Goal: Task Accomplishment & Management: Use online tool/utility

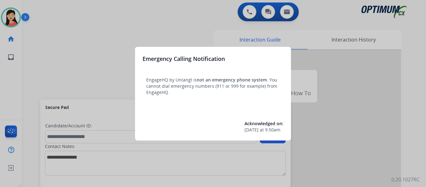
click at [59, 64] on div at bounding box center [213, 93] width 426 height 187
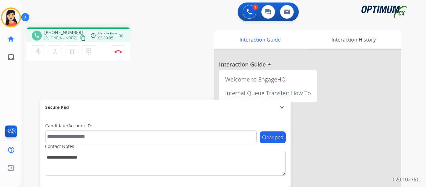
click at [412, 67] on div "1 Voice Interactions 0 Chat Interactions 0 Email Interactions phone +1774262540…" at bounding box center [224, 93] width 405 height 187
click at [80, 38] on mat-icon "content_copy" at bounding box center [83, 38] width 6 height 6
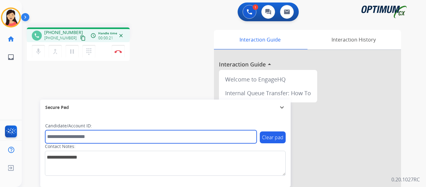
click at [76, 136] on input "text" at bounding box center [151, 136] width 212 height 13
paste input "*******"
type input "*******"
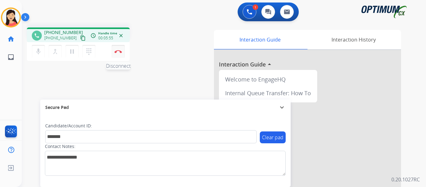
click at [116, 52] on img at bounding box center [118, 51] width 7 height 3
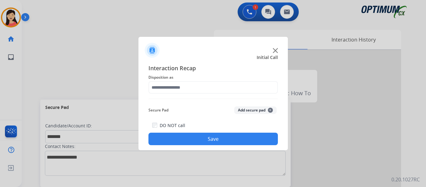
click at [245, 111] on button "Add secure pad +" at bounding box center [255, 109] width 42 height 7
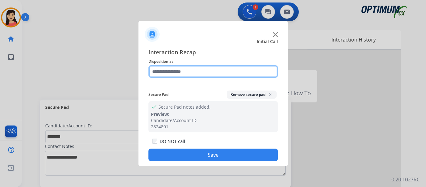
click at [198, 75] on input "text" at bounding box center [214, 71] width 130 height 12
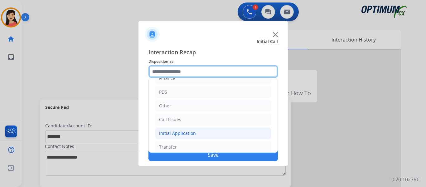
scroll to position [42, 0]
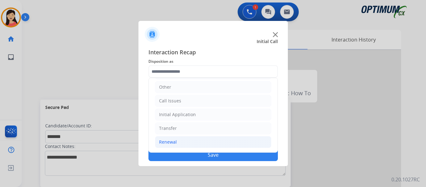
click at [168, 141] on div "Renewal" at bounding box center [168, 142] width 18 height 6
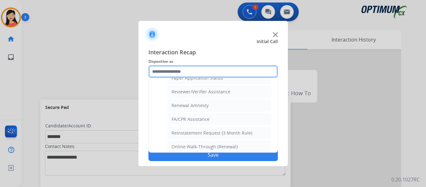
scroll to position [241, 0]
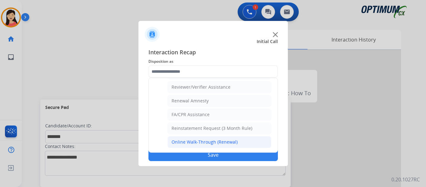
click at [210, 141] on div "Online Walk-Through (Renewal)" at bounding box center [205, 142] width 66 height 6
type input "**********"
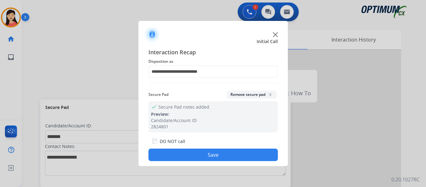
click at [220, 159] on button "Save" at bounding box center [214, 155] width 130 height 12
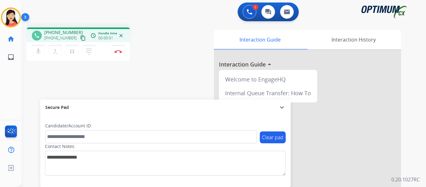
click at [80, 39] on mat-icon "content_copy" at bounding box center [83, 38] width 6 height 6
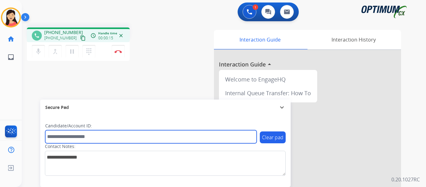
click at [116, 138] on input "text" at bounding box center [151, 136] width 212 height 13
paste input "*******"
type input "*******"
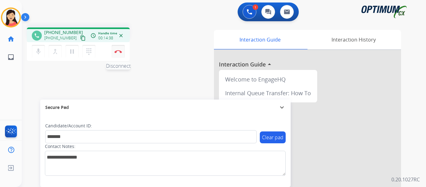
click at [119, 53] on img at bounding box center [118, 51] width 7 height 3
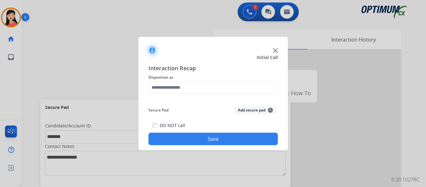
click at [253, 110] on button "Add secure pad +" at bounding box center [255, 109] width 42 height 7
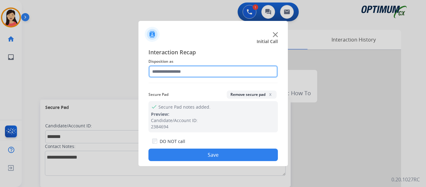
click at [198, 75] on input "text" at bounding box center [214, 71] width 130 height 12
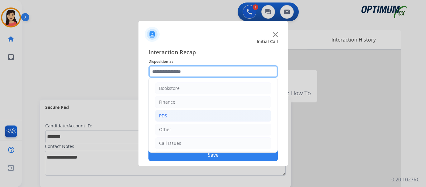
scroll to position [42, 0]
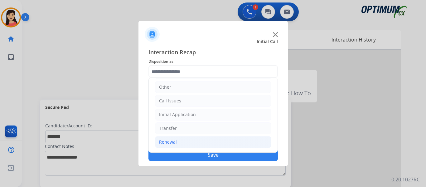
click at [190, 139] on li "Renewal" at bounding box center [213, 142] width 116 height 12
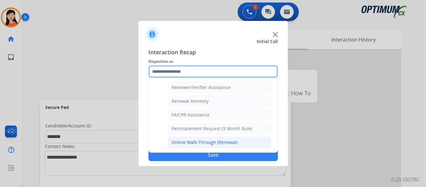
scroll to position [241, 0]
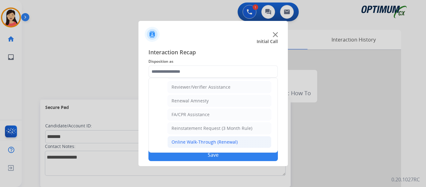
click at [205, 141] on div "Online Walk-Through (Renewal)" at bounding box center [205, 142] width 66 height 6
type input "**********"
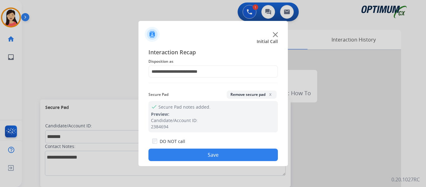
click at [221, 154] on button "Save" at bounding box center [214, 155] width 130 height 12
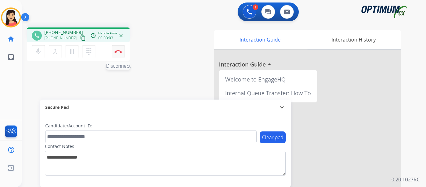
drag, startPoint x: 77, startPoint y: 37, endPoint x: 121, endPoint y: 50, distance: 45.5
click at [80, 37] on mat-icon "content_copy" at bounding box center [83, 38] width 6 height 6
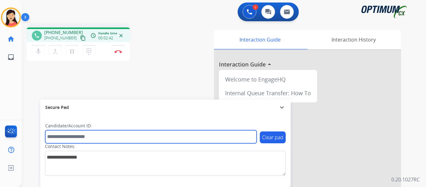
click at [170, 137] on input "text" at bounding box center [151, 136] width 212 height 13
paste input "*******"
type input "*******"
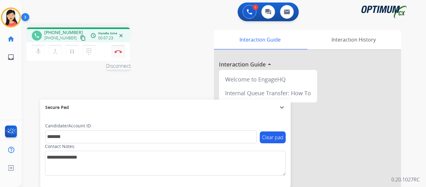
click at [119, 52] on img at bounding box center [118, 51] width 7 height 3
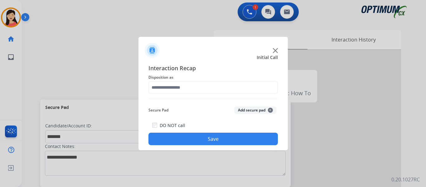
click at [244, 110] on button "Add secure pad +" at bounding box center [255, 109] width 42 height 7
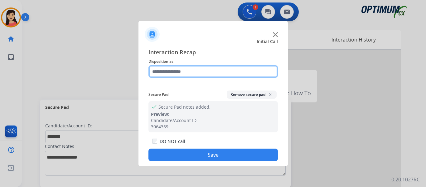
click at [195, 74] on input "text" at bounding box center [214, 71] width 130 height 12
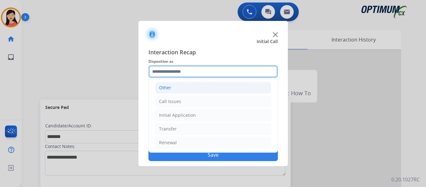
scroll to position [42, 0]
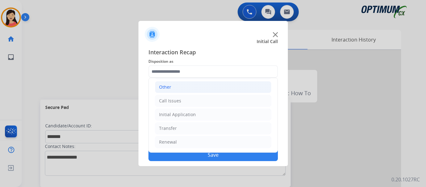
click at [175, 116] on div "Initial Application" at bounding box center [177, 114] width 37 height 6
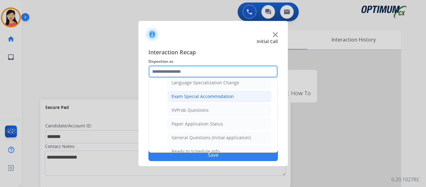
scroll to position [323, 0]
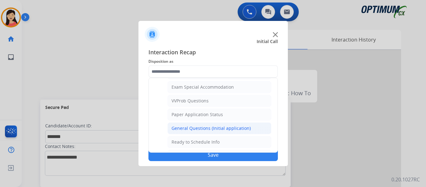
click at [224, 125] on div "General Questions (Initial application)" at bounding box center [211, 128] width 79 height 6
type input "**********"
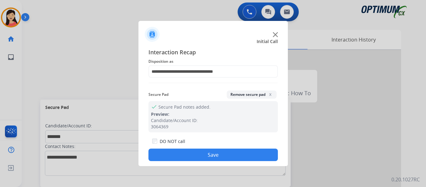
click at [234, 155] on button "Save" at bounding box center [214, 155] width 130 height 12
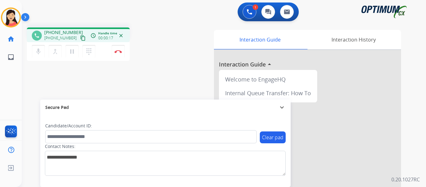
drag, startPoint x: 76, startPoint y: 40, endPoint x: 139, endPoint y: 32, distance: 62.6
click at [80, 39] on mat-icon "content_copy" at bounding box center [83, 38] width 6 height 6
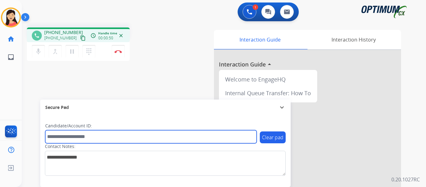
click at [145, 132] on input "text" at bounding box center [151, 136] width 212 height 13
paste input "*******"
type input "*******"
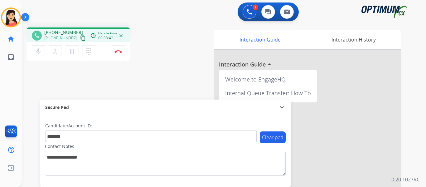
drag, startPoint x: 117, startPoint y: 52, endPoint x: 133, endPoint y: 55, distance: 16.2
click at [117, 52] on img at bounding box center [118, 51] width 7 height 3
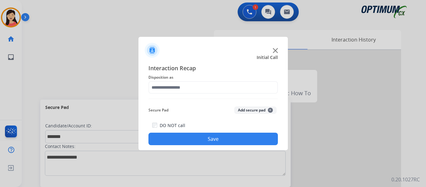
drag, startPoint x: 263, startPoint y: 110, endPoint x: 221, endPoint y: 93, distance: 44.8
click at [263, 110] on button "Add secure pad +" at bounding box center [255, 109] width 42 height 7
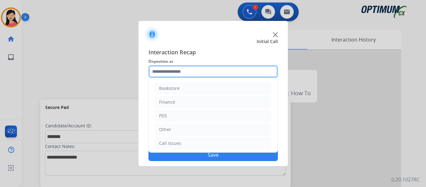
click at [185, 75] on input "text" at bounding box center [214, 71] width 130 height 12
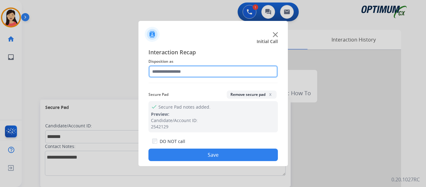
click at [213, 71] on input "text" at bounding box center [214, 71] width 130 height 12
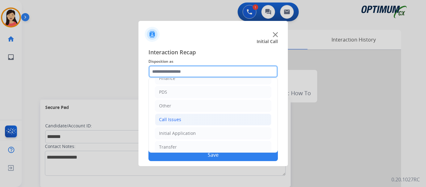
scroll to position [42, 0]
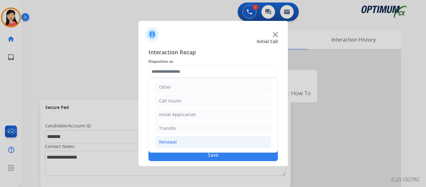
click at [180, 148] on li "Renewal" at bounding box center [213, 142] width 116 height 12
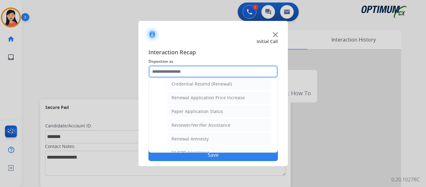
scroll to position [241, 0]
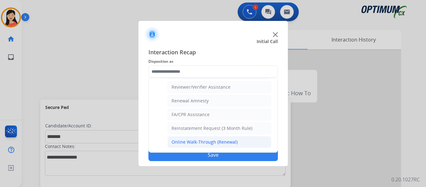
click at [196, 138] on li "Online Walk-Through (Renewal)" at bounding box center [220, 142] width 104 height 12
type input "**********"
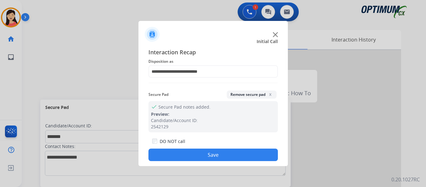
click at [205, 152] on button "Save" at bounding box center [214, 155] width 130 height 12
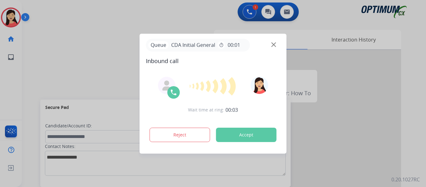
drag, startPoint x: 256, startPoint y: 133, endPoint x: 301, endPoint y: 142, distance: 45.2
click at [256, 133] on button "Accept" at bounding box center [246, 135] width 61 height 14
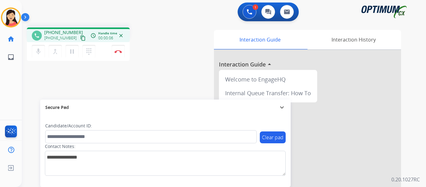
click at [80, 39] on mat-icon "content_copy" at bounding box center [83, 38] width 6 height 6
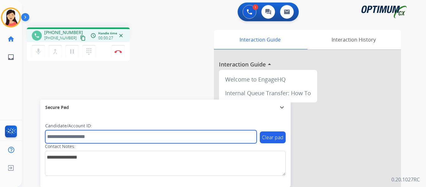
click at [179, 140] on input "text" at bounding box center [151, 136] width 212 height 13
paste input "*******"
type input "*******"
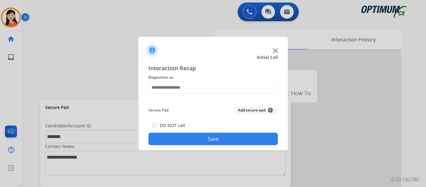
click at [245, 113] on button "Add secure pad +" at bounding box center [255, 109] width 42 height 7
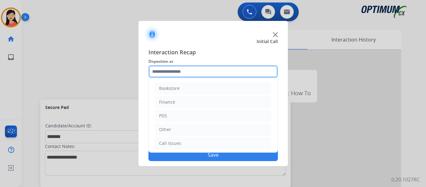
click at [176, 71] on input "text" at bounding box center [214, 71] width 130 height 12
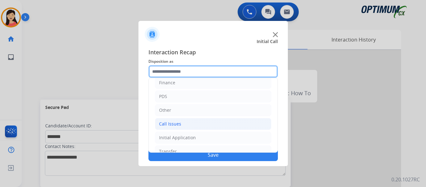
scroll to position [42, 0]
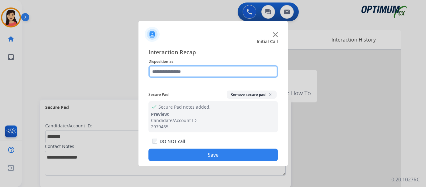
click at [201, 68] on input "text" at bounding box center [214, 71] width 130 height 12
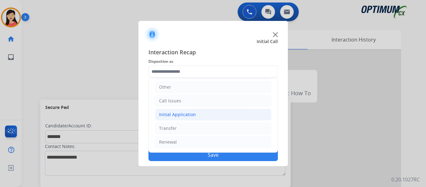
click at [197, 113] on li "Initial Application" at bounding box center [213, 115] width 116 height 12
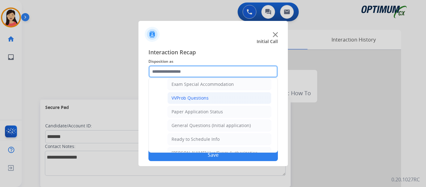
scroll to position [316, 0]
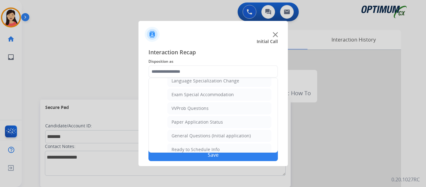
click at [208, 133] on div "General Questions (Initial application)" at bounding box center [211, 136] width 79 height 6
type input "**********"
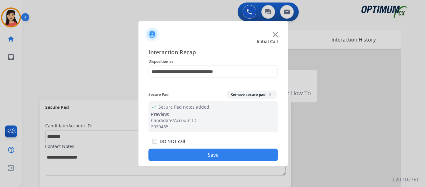
click at [212, 155] on button "Save" at bounding box center [214, 155] width 130 height 12
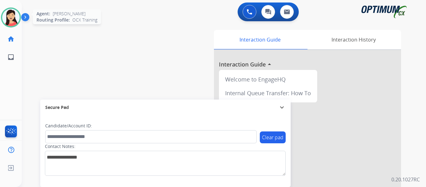
click at [11, 16] on img at bounding box center [10, 17] width 17 height 17
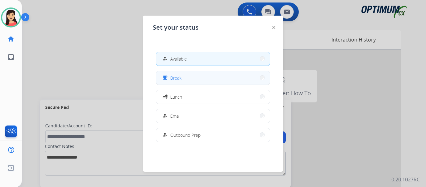
click at [233, 80] on button "free_breakfast Break" at bounding box center [213, 77] width 114 height 13
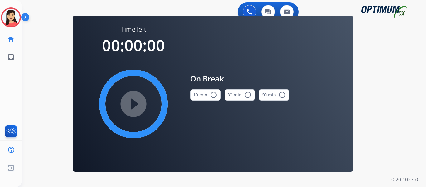
click at [205, 100] on button "10 min radio_button_unchecked" at bounding box center [205, 94] width 31 height 11
click at [137, 103] on mat-icon "play_circle_filled" at bounding box center [133, 103] width 7 height 7
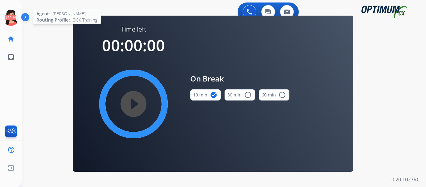
click at [7, 18] on icon at bounding box center [11, 17] width 20 height 20
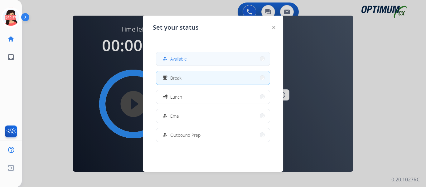
click at [174, 56] on span "Available" at bounding box center [178, 59] width 17 height 7
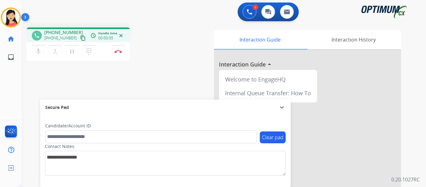
click at [79, 41] on button "content_copy" at bounding box center [82, 37] width 7 height 7
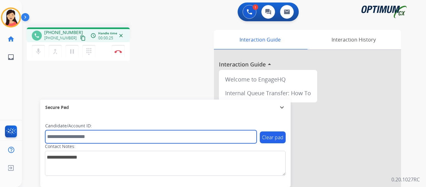
click at [138, 139] on input "text" at bounding box center [151, 136] width 212 height 13
paste input "*******"
type input "*******"
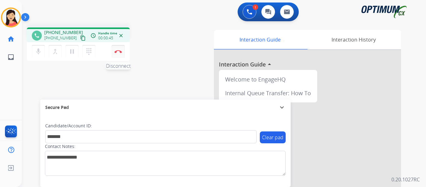
click at [118, 54] on button "Disconnect" at bounding box center [118, 51] width 13 height 13
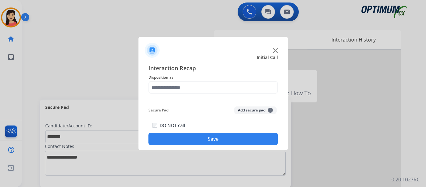
click at [253, 112] on button "Add secure pad +" at bounding box center [255, 109] width 42 height 7
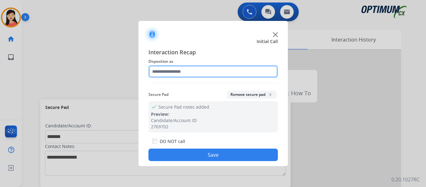
click at [168, 76] on input "text" at bounding box center [214, 71] width 130 height 12
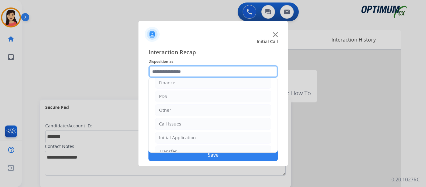
scroll to position [42, 0]
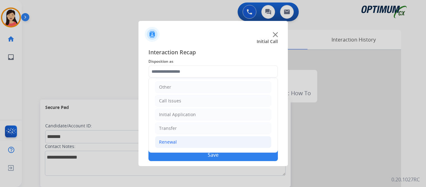
click at [190, 143] on li "Renewal" at bounding box center [213, 142] width 116 height 12
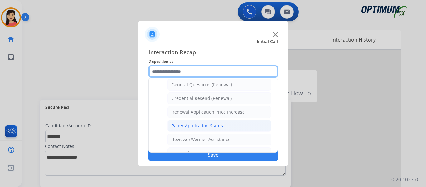
scroll to position [179, 0]
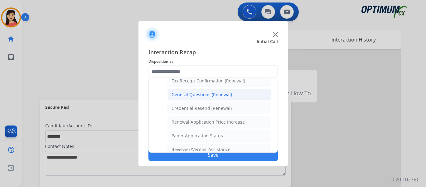
click at [210, 93] on div "General Questions (Renewal)" at bounding box center [202, 94] width 61 height 6
type input "**********"
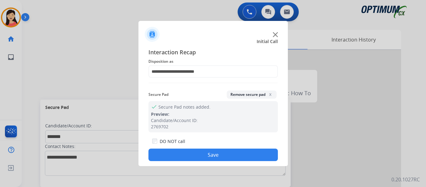
click at [230, 156] on button "Save" at bounding box center [214, 155] width 130 height 12
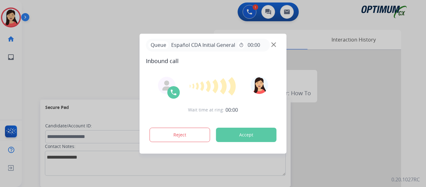
click at [223, 132] on button "Accept" at bounding box center [246, 135] width 61 height 14
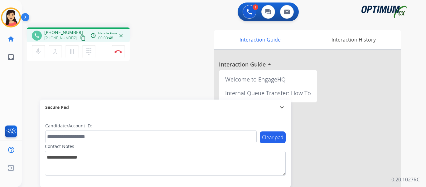
click at [80, 38] on mat-icon "content_copy" at bounding box center [83, 38] width 6 height 6
drag, startPoint x: 117, startPoint y: 53, endPoint x: 169, endPoint y: 64, distance: 52.9
click at [117, 53] on button "Disconnect" at bounding box center [118, 51] width 13 height 13
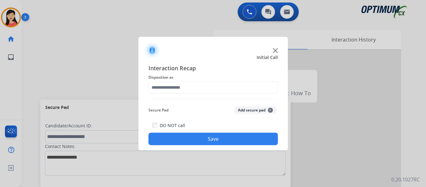
click at [254, 110] on button "Add secure pad +" at bounding box center [255, 109] width 42 height 7
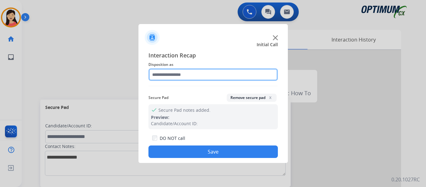
click at [185, 78] on input "text" at bounding box center [214, 74] width 130 height 12
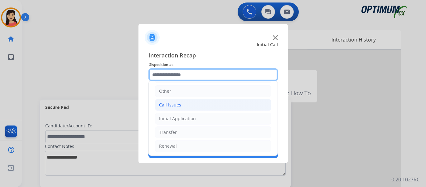
scroll to position [42, 0]
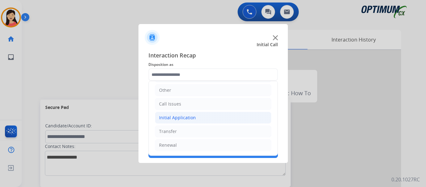
click at [185, 115] on div "Initial Application" at bounding box center [177, 118] width 37 height 6
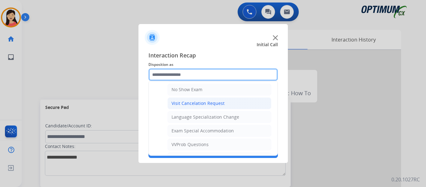
scroll to position [323, 0]
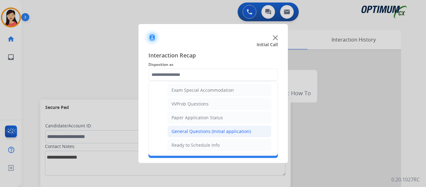
click at [225, 128] on li "General Questions (Initial application)" at bounding box center [220, 132] width 104 height 12
type input "**********"
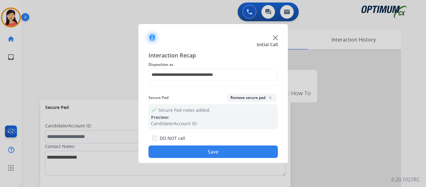
click at [238, 152] on button "Save" at bounding box center [214, 151] width 130 height 12
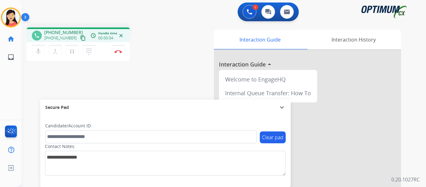
click at [79, 34] on button "content_copy" at bounding box center [82, 37] width 7 height 7
click at [119, 54] on button "Disconnect" at bounding box center [118, 51] width 13 height 13
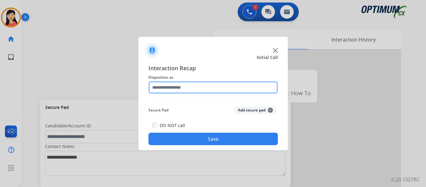
click at [219, 88] on input "text" at bounding box center [214, 87] width 130 height 12
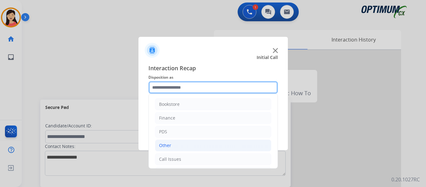
scroll to position [42, 0]
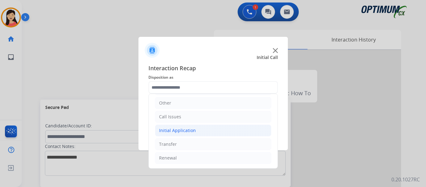
click at [192, 129] on div "Initial Application" at bounding box center [177, 130] width 37 height 6
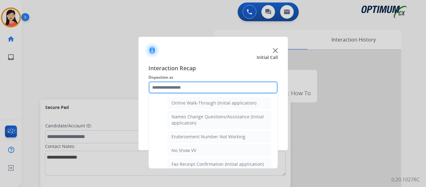
scroll to position [129, 0]
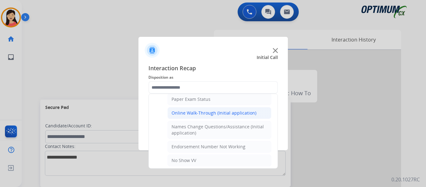
click at [223, 115] on div "Online Walk-Through (Initial application)" at bounding box center [214, 113] width 85 height 6
type input "**********"
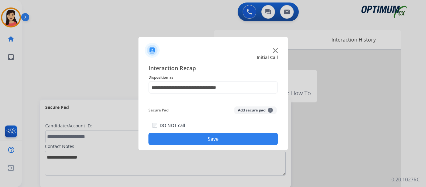
click at [225, 137] on button "Save" at bounding box center [214, 139] width 130 height 12
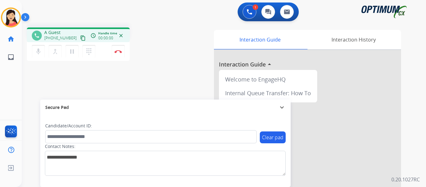
click at [80, 38] on mat-icon "content_copy" at bounding box center [83, 38] width 6 height 6
click at [118, 52] on img at bounding box center [118, 51] width 7 height 3
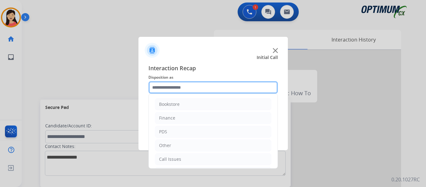
click at [196, 87] on input "text" at bounding box center [214, 87] width 130 height 12
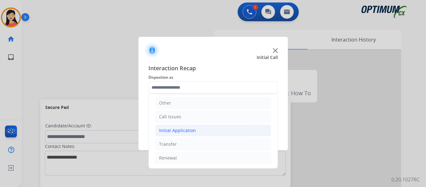
click at [189, 130] on div "Initial Application" at bounding box center [177, 130] width 37 height 6
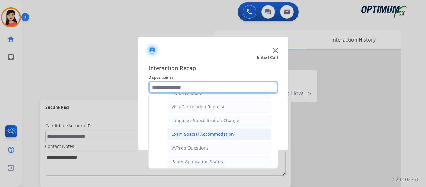
scroll to position [323, 0]
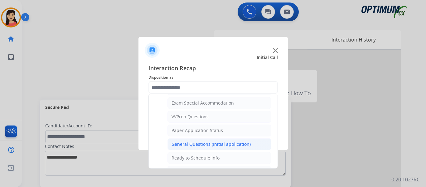
click at [200, 142] on div "General Questions (Initial application)" at bounding box center [211, 144] width 79 height 6
type input "**********"
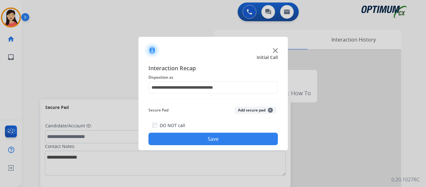
click at [217, 140] on button "Save" at bounding box center [214, 139] width 130 height 12
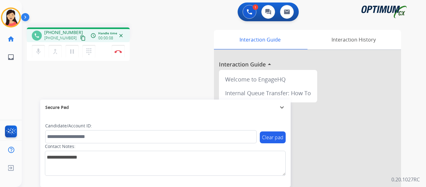
click at [80, 37] on mat-icon "content_copy" at bounding box center [83, 38] width 6 height 6
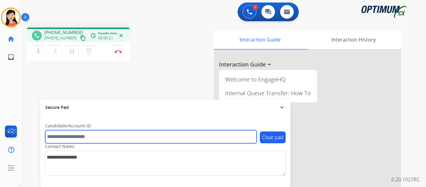
click at [172, 137] on input "text" at bounding box center [151, 136] width 212 height 13
paste input "*******"
type input "*******"
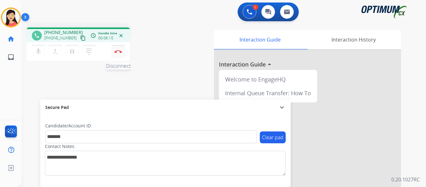
click at [121, 51] on img at bounding box center [118, 51] width 7 height 3
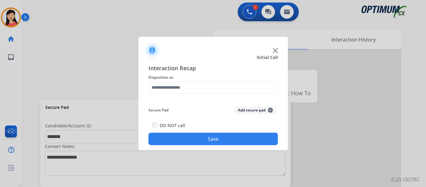
click at [261, 107] on button "Add secure pad +" at bounding box center [255, 109] width 42 height 7
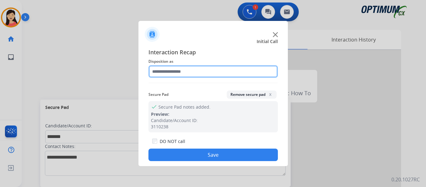
click at [210, 73] on input "text" at bounding box center [214, 71] width 130 height 12
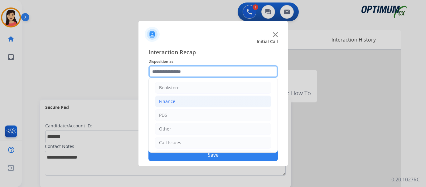
scroll to position [0, 0]
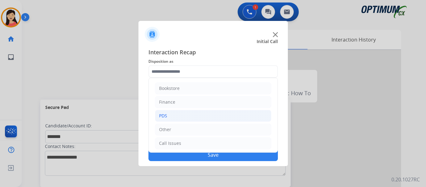
click at [172, 112] on li "PDS" at bounding box center [213, 116] width 116 height 12
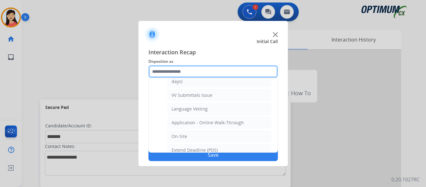
scroll to position [125, 0]
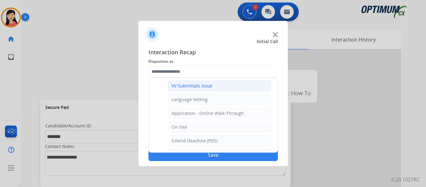
click at [217, 87] on li "VV Submittals Issue" at bounding box center [220, 86] width 104 height 12
type input "**********"
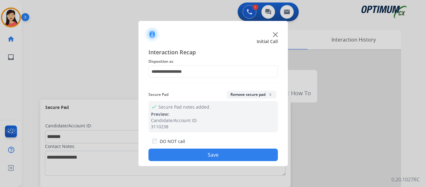
click at [231, 155] on button "Save" at bounding box center [214, 155] width 130 height 12
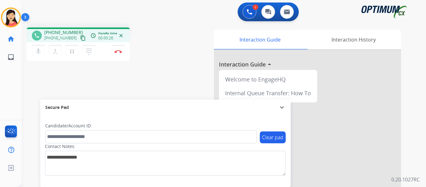
click at [79, 38] on button "content_copy" at bounding box center [82, 37] width 7 height 7
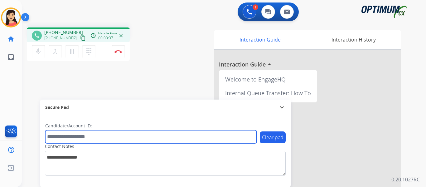
click at [101, 141] on input "text" at bounding box center [151, 136] width 212 height 13
paste input "*******"
type input "*******"
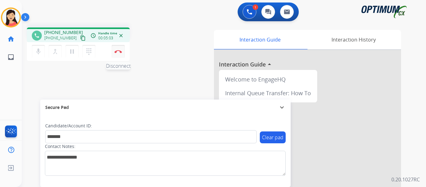
click at [117, 51] on img at bounding box center [118, 51] width 7 height 3
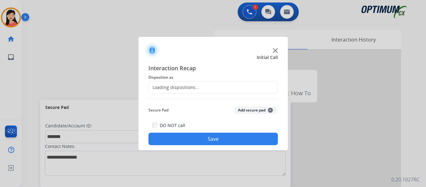
click at [251, 110] on button "Add secure pad +" at bounding box center [255, 109] width 42 height 7
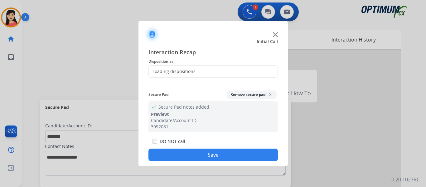
click at [200, 74] on div "Loading dispositions..." at bounding box center [214, 71] width 130 height 12
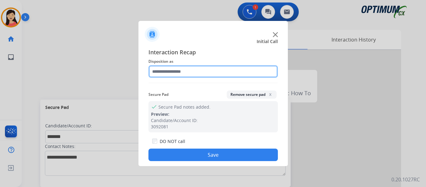
click at [192, 70] on input "text" at bounding box center [214, 71] width 130 height 12
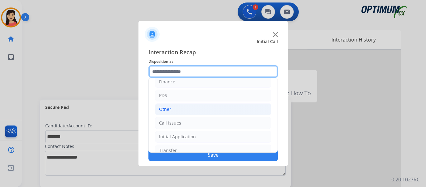
scroll to position [42, 0]
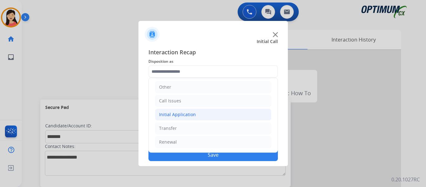
click at [195, 112] on li "Initial Application" at bounding box center [213, 115] width 116 height 12
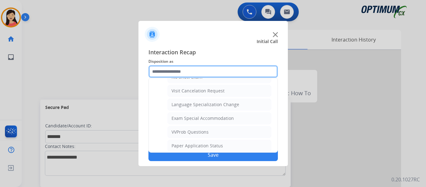
scroll to position [323, 0]
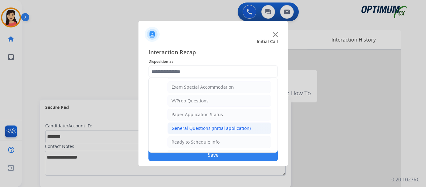
click at [210, 128] on div "General Questions (Initial application)" at bounding box center [211, 128] width 79 height 6
type input "**********"
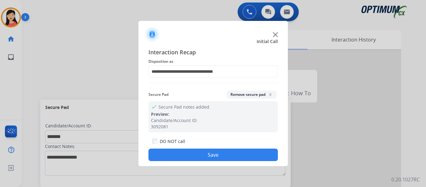
click at [236, 155] on button "Save" at bounding box center [214, 155] width 130 height 12
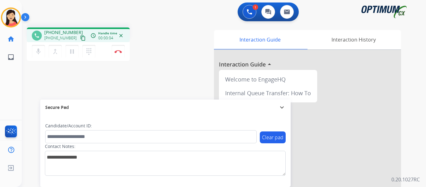
click at [80, 37] on mat-icon "content_copy" at bounding box center [83, 38] width 6 height 6
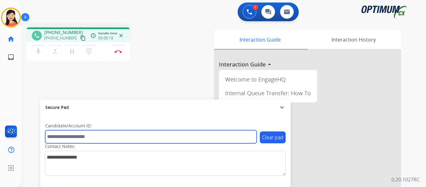
click at [127, 135] on input "text" at bounding box center [151, 136] width 212 height 13
paste input "*******"
type input "*******"
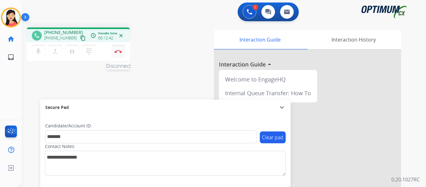
click at [117, 52] on img at bounding box center [118, 51] width 7 height 3
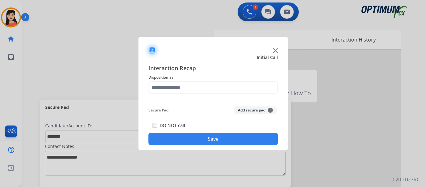
click at [256, 107] on button "Add secure pad +" at bounding box center [255, 109] width 42 height 7
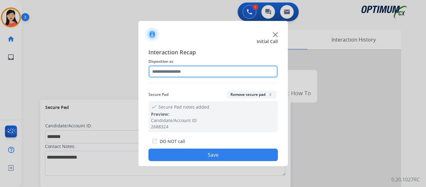
click at [179, 68] on input "text" at bounding box center [214, 71] width 130 height 12
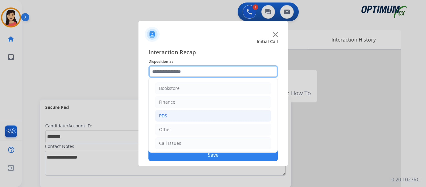
scroll to position [42, 0]
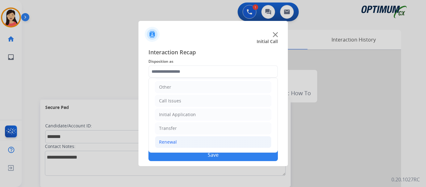
click at [171, 141] on div "Renewal" at bounding box center [168, 142] width 18 height 6
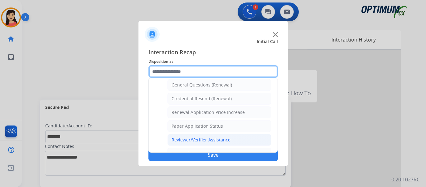
scroll to position [179, 0]
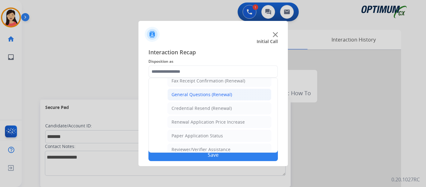
click at [208, 96] on div "General Questions (Renewal)" at bounding box center [202, 94] width 61 height 6
type input "**********"
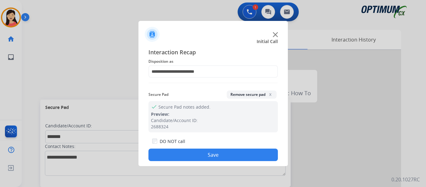
click at [202, 154] on button "Save" at bounding box center [214, 155] width 130 height 12
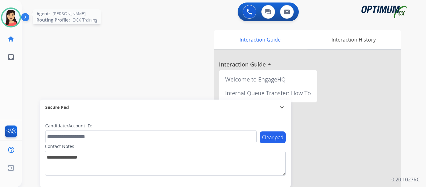
click at [5, 23] on img at bounding box center [10, 17] width 17 height 17
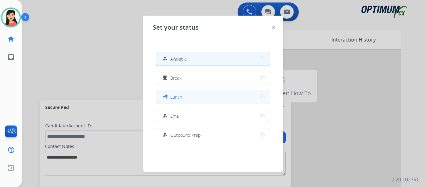
click at [201, 96] on button "fastfood Lunch" at bounding box center [213, 96] width 114 height 13
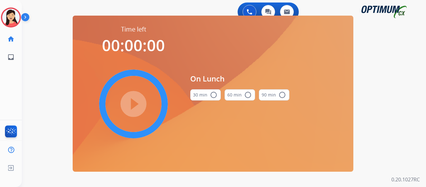
click at [198, 97] on button "30 min radio_button_unchecked" at bounding box center [205, 94] width 31 height 11
click at [135, 104] on mat-icon "play_circle_filled" at bounding box center [133, 103] width 7 height 7
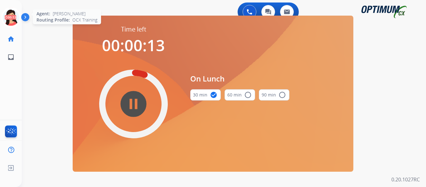
click at [14, 21] on icon at bounding box center [11, 17] width 20 height 20
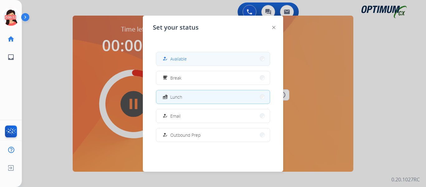
click at [199, 60] on button "how_to_reg Available" at bounding box center [213, 58] width 114 height 13
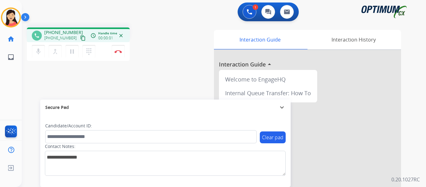
click at [80, 40] on mat-icon "content_copy" at bounding box center [83, 38] width 6 height 6
click at [116, 50] on img at bounding box center [118, 51] width 7 height 3
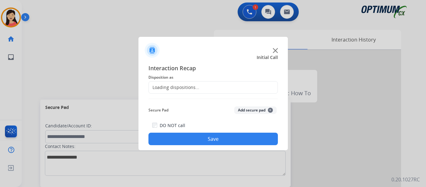
click at [219, 83] on div "Loading dispositions..." at bounding box center [214, 87] width 130 height 12
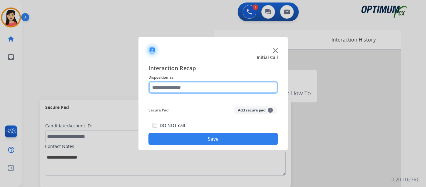
click at [199, 88] on input "text" at bounding box center [214, 87] width 130 height 12
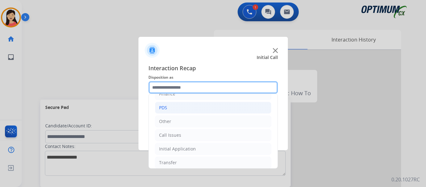
scroll to position [42, 0]
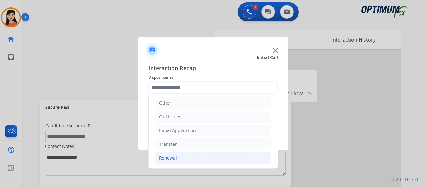
click at [177, 159] on li "Renewal" at bounding box center [213, 158] width 116 height 12
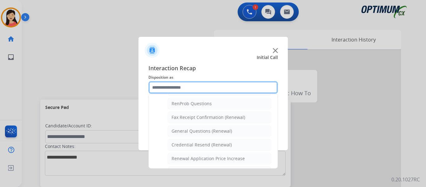
scroll to position [147, 0]
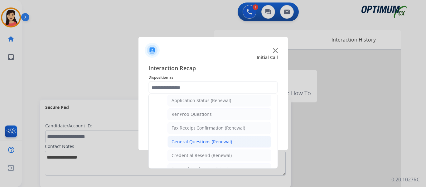
click at [206, 141] on div "General Questions (Renewal)" at bounding box center [202, 142] width 61 height 6
type input "**********"
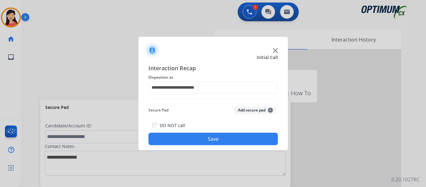
click at [244, 138] on button "Save" at bounding box center [214, 139] width 130 height 12
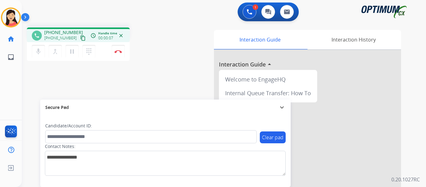
click at [80, 36] on mat-icon "content_copy" at bounding box center [83, 38] width 6 height 6
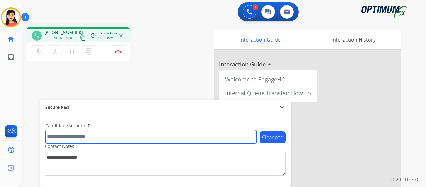
click at [192, 132] on input "text" at bounding box center [151, 136] width 212 height 13
paste input "*******"
type input "*******"
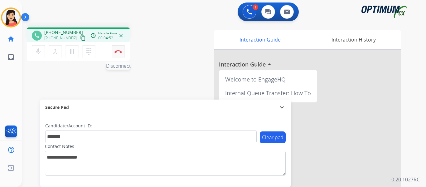
click at [118, 51] on img at bounding box center [118, 51] width 7 height 3
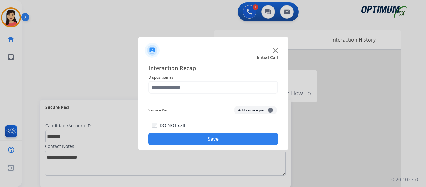
click at [247, 109] on button "Add secure pad +" at bounding box center [255, 109] width 42 height 7
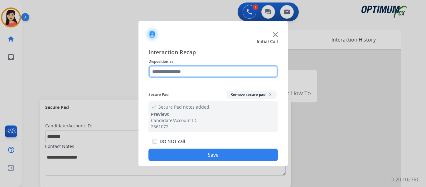
click at [193, 75] on input "text" at bounding box center [214, 71] width 130 height 12
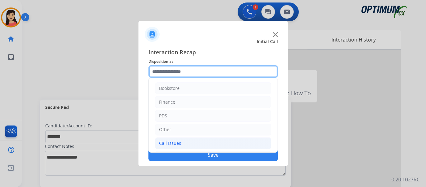
scroll to position [42, 0]
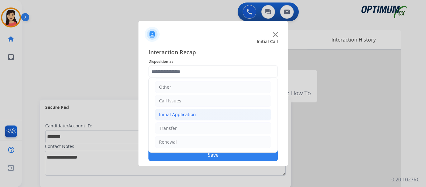
click at [171, 116] on div "Initial Application" at bounding box center [177, 114] width 37 height 6
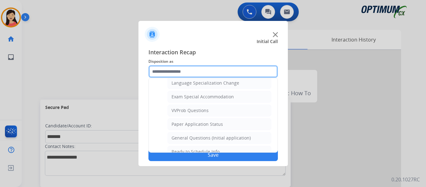
scroll to position [323, 0]
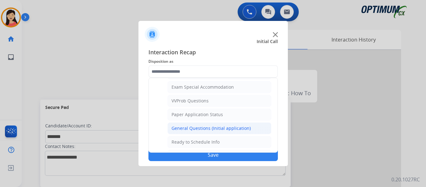
click at [198, 127] on div "General Questions (Initial application)" at bounding box center [211, 128] width 79 height 6
type input "**********"
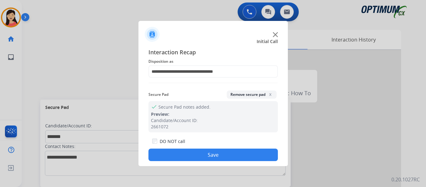
click at [247, 155] on button "Save" at bounding box center [214, 155] width 130 height 12
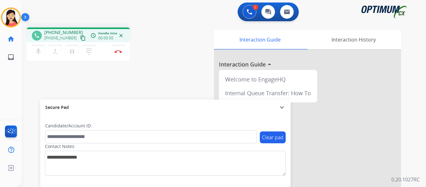
click at [80, 40] on mat-icon "content_copy" at bounding box center [83, 38] width 6 height 6
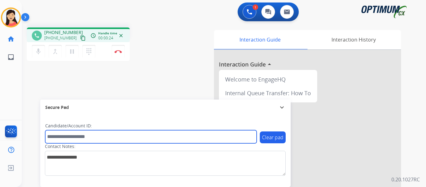
click at [171, 135] on input "text" at bounding box center [151, 136] width 212 height 13
paste input "*******"
type input "*******"
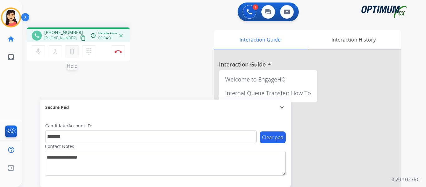
click at [71, 52] on mat-icon "pause" at bounding box center [71, 51] width 7 height 7
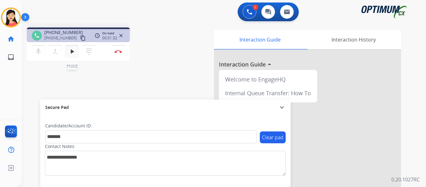
click at [67, 55] on button "play_arrow Hold" at bounding box center [72, 51] width 13 height 13
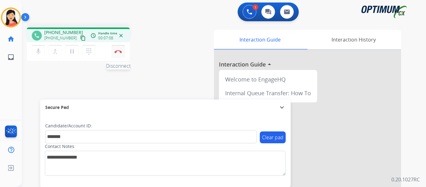
click at [118, 51] on img at bounding box center [118, 51] width 7 height 3
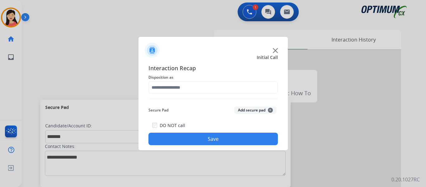
click at [246, 111] on button "Add secure pad +" at bounding box center [255, 109] width 42 height 7
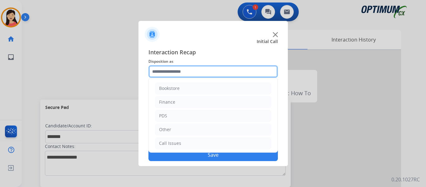
click at [173, 69] on input "text" at bounding box center [214, 71] width 130 height 12
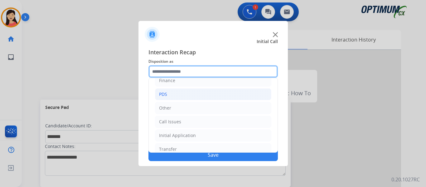
scroll to position [11, 0]
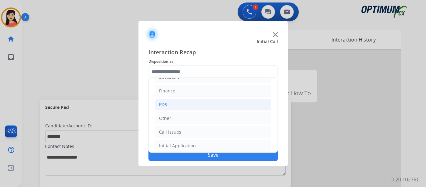
click at [164, 105] on div "PDS" at bounding box center [163, 104] width 8 height 6
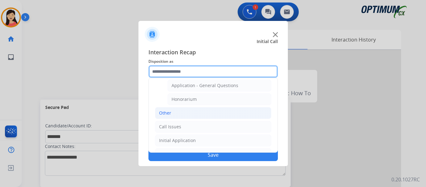
scroll to position [199, 0]
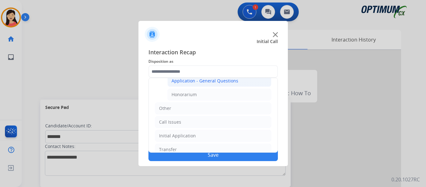
click at [210, 82] on div "Application - General Questions" at bounding box center [205, 81] width 67 height 6
type input "**********"
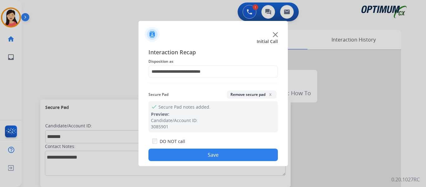
click at [222, 158] on button "Save" at bounding box center [214, 155] width 130 height 12
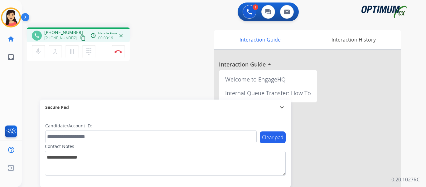
click at [80, 35] on mat-icon "content_copy" at bounding box center [83, 38] width 6 height 6
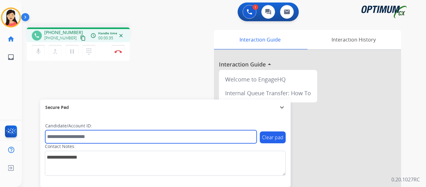
click at [108, 136] on input "text" at bounding box center [151, 136] width 212 height 13
paste input "*******"
type input "*******"
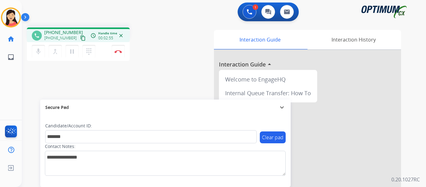
click at [80, 37] on mat-icon "content_copy" at bounding box center [83, 38] width 6 height 6
click at [119, 52] on img at bounding box center [118, 51] width 7 height 3
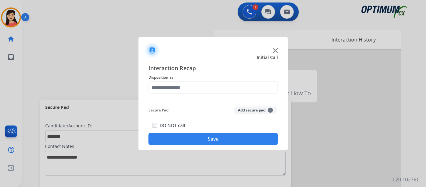
click at [246, 109] on button "Add secure pad +" at bounding box center [255, 109] width 42 height 7
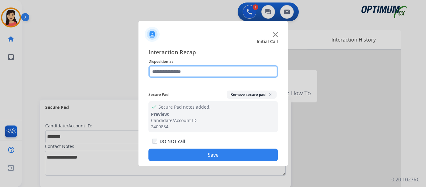
click at [210, 75] on input "text" at bounding box center [214, 71] width 130 height 12
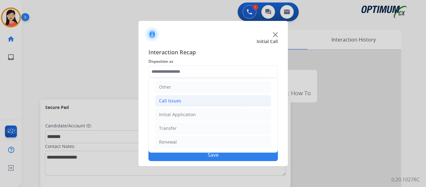
click at [187, 103] on li "Call Issues" at bounding box center [213, 101] width 116 height 12
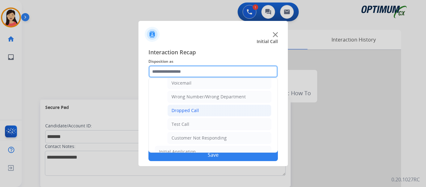
scroll to position [74, 0]
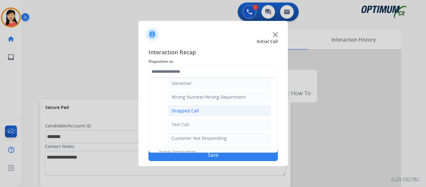
click at [191, 112] on div "Dropped Call" at bounding box center [185, 111] width 27 height 6
type input "**********"
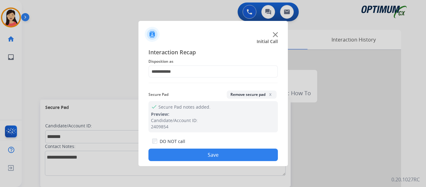
click at [260, 159] on button "Save" at bounding box center [214, 155] width 130 height 12
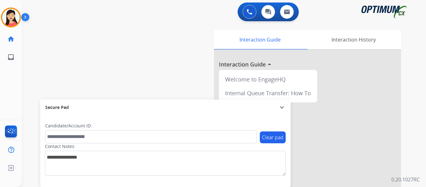
click at [199, 32] on div "Interaction Guide Interaction History Interaction Guide arrow_drop_up Welcome t…" at bounding box center [293, 156] width 218 height 253
click at [14, 18] on img at bounding box center [10, 17] width 17 height 17
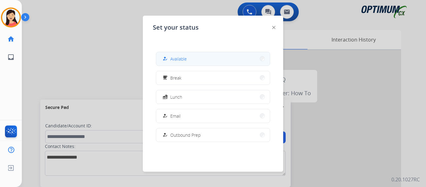
click at [170, 59] on div "how_to_reg" at bounding box center [165, 58] width 9 height 7
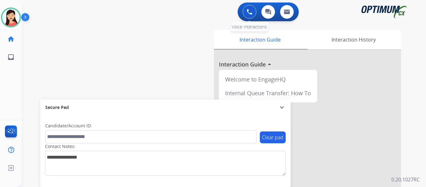
click at [248, 8] on button at bounding box center [250, 12] width 14 height 14
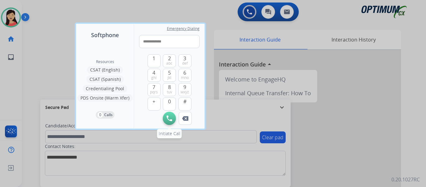
type input "**********"
click at [173, 118] on button "Initiate Call" at bounding box center [169, 118] width 13 height 13
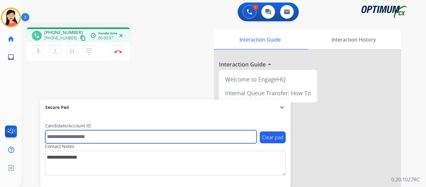
click at [111, 133] on input "text" at bounding box center [151, 136] width 212 height 13
paste input "*******"
type input "*******"
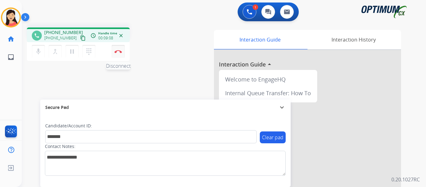
click at [116, 50] on img at bounding box center [118, 51] width 7 height 3
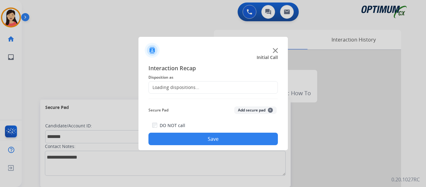
click at [255, 110] on button "Add secure pad +" at bounding box center [255, 109] width 42 height 7
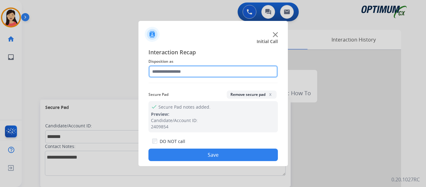
click at [202, 69] on input "text" at bounding box center [214, 71] width 130 height 12
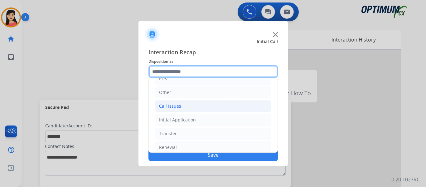
scroll to position [42, 0]
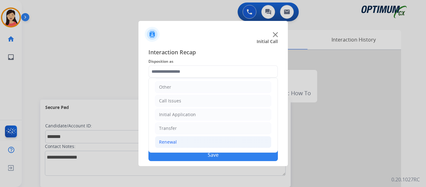
click at [166, 140] on div "Renewal" at bounding box center [168, 142] width 18 height 6
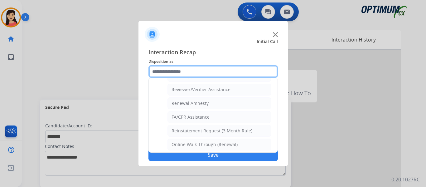
scroll to position [241, 0]
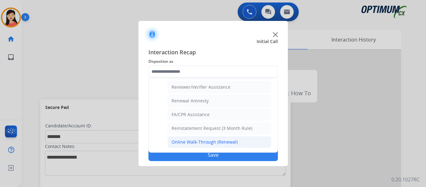
click at [209, 141] on div "Online Walk-Through (Renewal)" at bounding box center [205, 142] width 66 height 6
type input "**********"
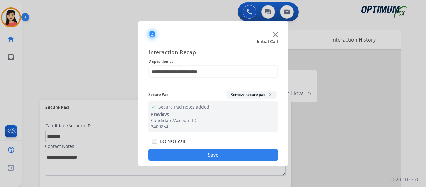
drag, startPoint x: 227, startPoint y: 155, endPoint x: 233, endPoint y: 156, distance: 6.0
click at [227, 155] on button "Save" at bounding box center [214, 155] width 130 height 12
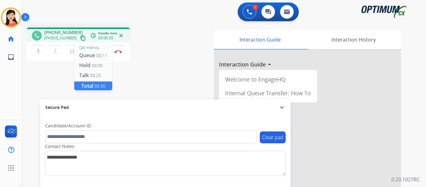
drag, startPoint x: 76, startPoint y: 39, endPoint x: 91, endPoint y: 39, distance: 14.7
click at [80, 39] on mat-icon "content_copy" at bounding box center [83, 38] width 6 height 6
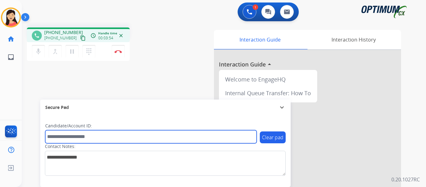
drag, startPoint x: 218, startPoint y: 135, endPoint x: 227, endPoint y: 134, distance: 8.7
click at [218, 135] on input "text" at bounding box center [151, 136] width 212 height 13
paste input "*******"
type input "*******"
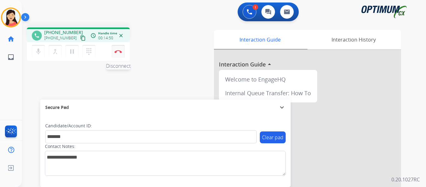
click at [116, 52] on img at bounding box center [118, 51] width 7 height 3
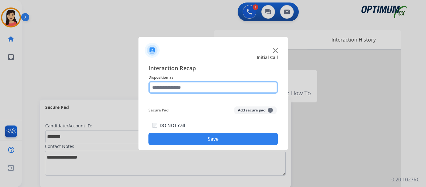
click at [229, 88] on input "text" at bounding box center [214, 87] width 130 height 12
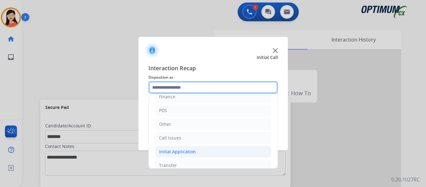
scroll to position [42, 0]
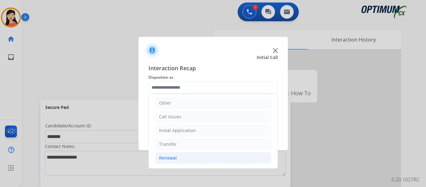
click at [183, 156] on li "Renewal" at bounding box center [213, 158] width 116 height 12
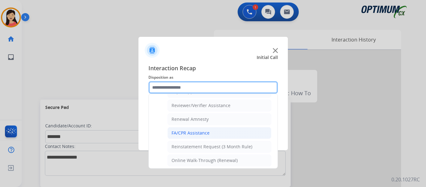
scroll to position [241, 0]
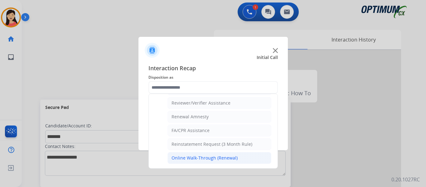
click at [209, 160] on div "Online Walk-Through (Renewal)" at bounding box center [205, 158] width 66 height 6
type input "**********"
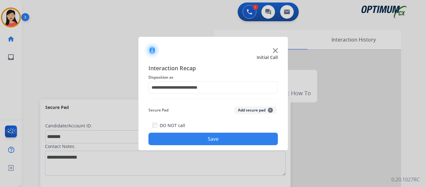
click at [247, 110] on button "Add secure pad +" at bounding box center [255, 109] width 42 height 7
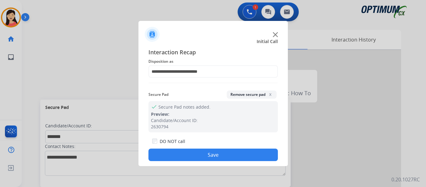
click at [231, 155] on button "Save" at bounding box center [214, 155] width 130 height 12
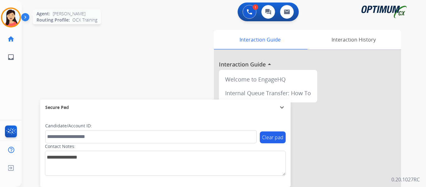
click at [7, 18] on img at bounding box center [10, 17] width 17 height 17
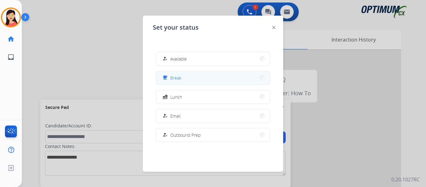
click at [217, 82] on button "free_breakfast Break" at bounding box center [213, 77] width 114 height 13
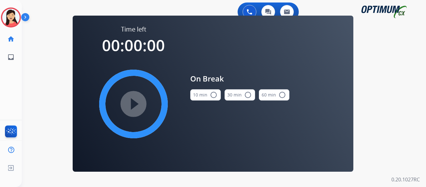
click at [208, 93] on button "10 min radio_button_unchecked" at bounding box center [205, 94] width 31 height 11
click at [135, 100] on mat-icon "play_circle_filled" at bounding box center [133, 103] width 7 height 7
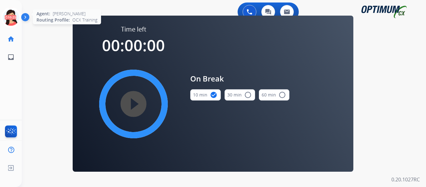
click at [19, 17] on icon at bounding box center [11, 17] width 20 height 20
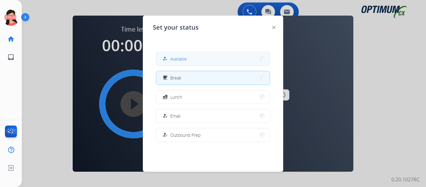
click at [176, 58] on span "Available" at bounding box center [178, 59] width 17 height 7
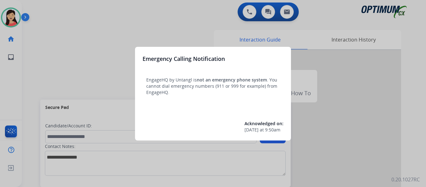
click at [110, 60] on div at bounding box center [213, 93] width 426 height 187
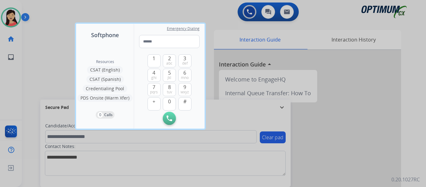
click at [60, 36] on div at bounding box center [213, 93] width 426 height 187
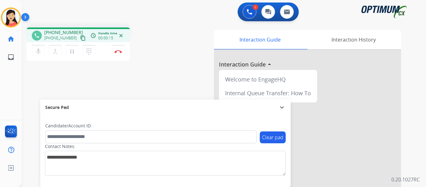
click at [80, 38] on mat-icon "content_copy" at bounding box center [83, 38] width 6 height 6
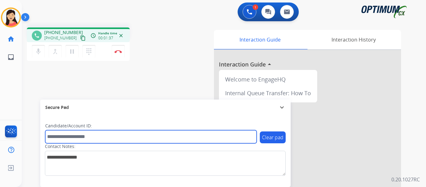
drag, startPoint x: 145, startPoint y: 135, endPoint x: 207, endPoint y: 161, distance: 67.9
click at [145, 135] on input "text" at bounding box center [151, 136] width 212 height 13
paste input "*******"
type input "*******"
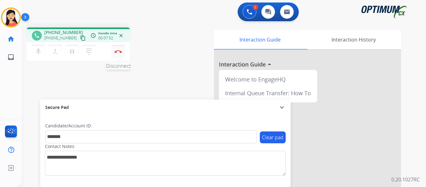
click at [119, 52] on img at bounding box center [118, 51] width 7 height 3
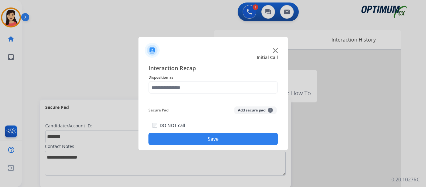
click at [245, 112] on button "Add secure pad +" at bounding box center [255, 109] width 42 height 7
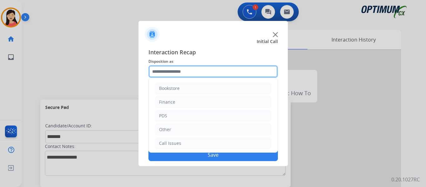
click at [183, 67] on input "text" at bounding box center [214, 71] width 130 height 12
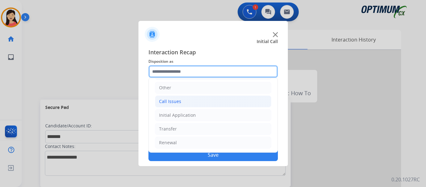
scroll to position [42, 0]
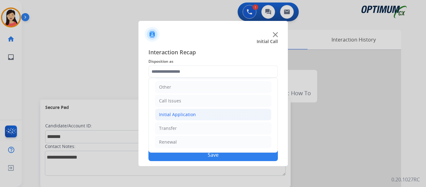
click at [174, 115] on div "Initial Application" at bounding box center [177, 114] width 37 height 6
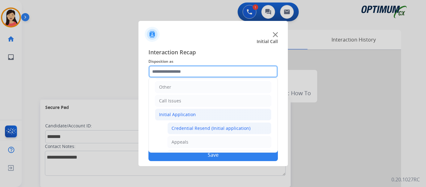
scroll to position [105, 0]
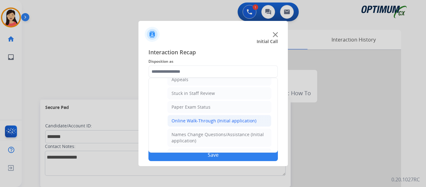
click at [204, 117] on li "Online Walk-Through (Initial application)" at bounding box center [220, 121] width 104 height 12
type input "**********"
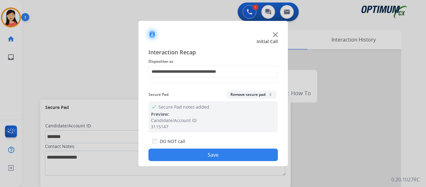
click at [227, 154] on button "Save" at bounding box center [214, 155] width 130 height 12
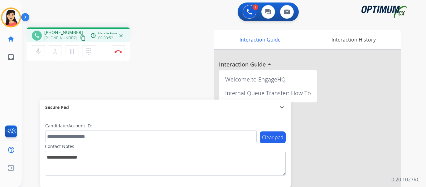
click at [80, 39] on mat-icon "content_copy" at bounding box center [83, 38] width 6 height 6
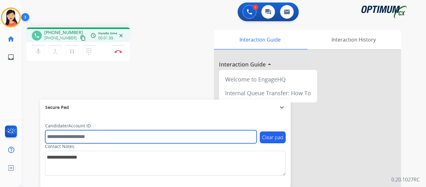
click at [133, 139] on input "text" at bounding box center [151, 136] width 212 height 13
paste input "*******"
type input "*******"
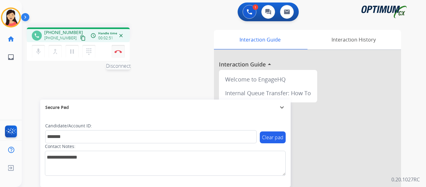
click at [118, 51] on img at bounding box center [118, 51] width 7 height 3
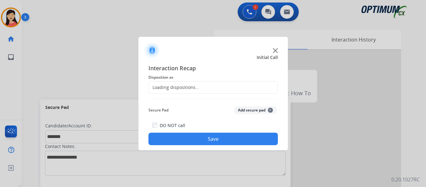
click at [247, 106] on button "Add secure pad +" at bounding box center [255, 109] width 42 height 7
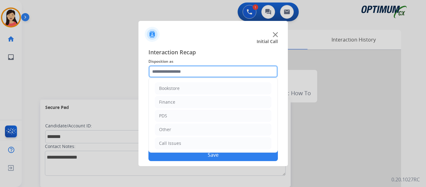
click at [205, 76] on input "text" at bounding box center [214, 71] width 130 height 12
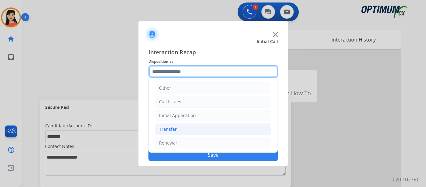
scroll to position [42, 0]
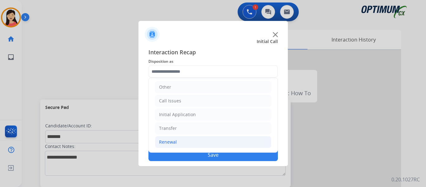
click at [180, 143] on li "Renewal" at bounding box center [213, 142] width 116 height 12
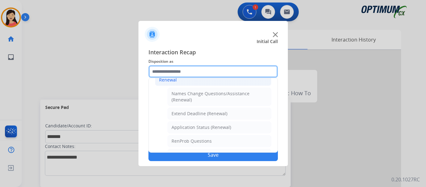
scroll to position [167, 0]
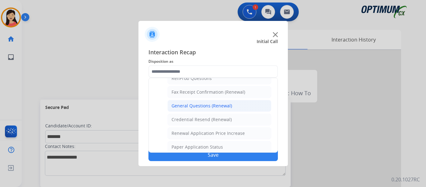
click at [221, 107] on div "General Questions (Renewal)" at bounding box center [202, 106] width 61 height 6
type input "**********"
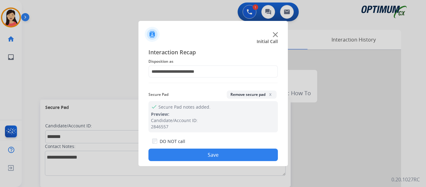
click at [233, 154] on button "Save" at bounding box center [214, 155] width 130 height 12
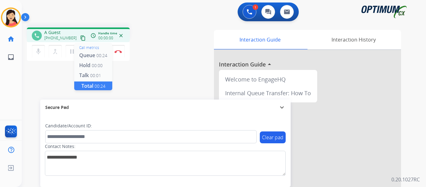
drag, startPoint x: 76, startPoint y: 37, endPoint x: 91, endPoint y: 36, distance: 14.1
click at [80, 37] on mat-icon "content_copy" at bounding box center [83, 38] width 6 height 6
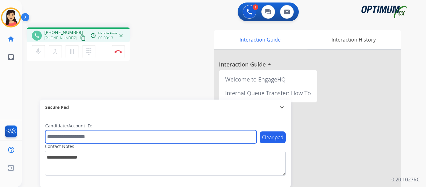
click at [117, 134] on input "text" at bounding box center [151, 136] width 212 height 13
paste input "*******"
type input "*******"
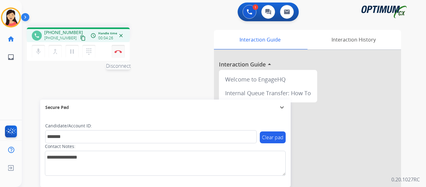
click at [117, 53] on img at bounding box center [118, 51] width 7 height 3
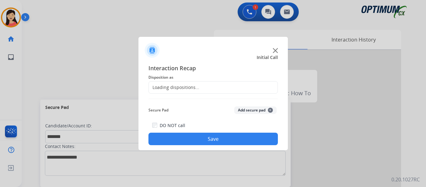
click at [243, 111] on button "Add secure pad +" at bounding box center [255, 109] width 42 height 7
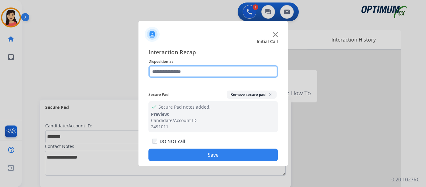
click at [191, 73] on input "text" at bounding box center [214, 71] width 130 height 12
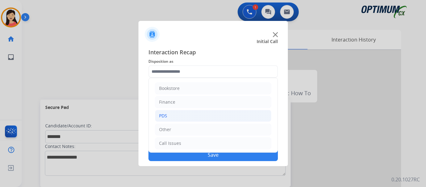
click at [165, 115] on div "PDS" at bounding box center [163, 116] width 8 height 6
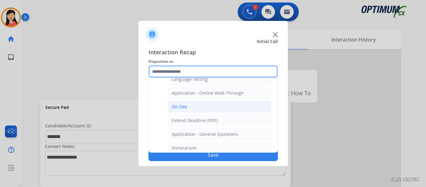
scroll to position [156, 0]
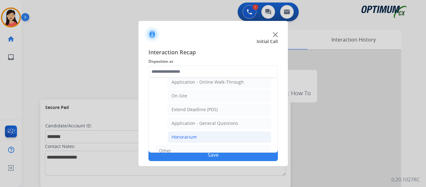
click at [197, 136] on li "Honorarium" at bounding box center [220, 137] width 104 height 12
type input "**********"
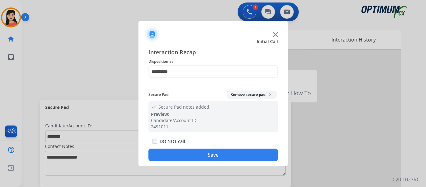
click at [230, 155] on button "Save" at bounding box center [214, 155] width 130 height 12
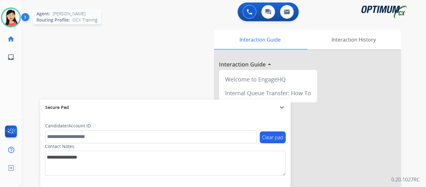
click at [13, 18] on img at bounding box center [10, 17] width 17 height 17
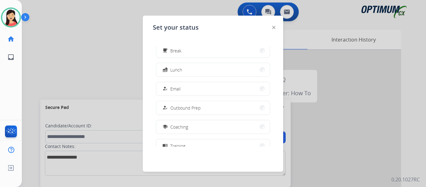
scroll to position [156, 0]
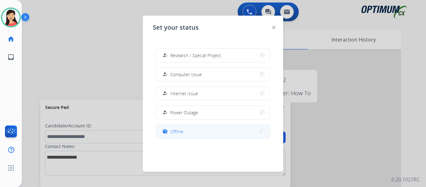
click at [201, 131] on button "work_off Offline" at bounding box center [213, 131] width 114 height 13
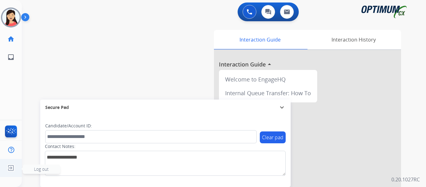
drag, startPoint x: 5, startPoint y: 169, endPoint x: 10, endPoint y: 168, distance: 5.3
click at [5, 169] on ul "Log out Log out" at bounding box center [11, 168] width 22 height 18
click at [12, 171] on img at bounding box center [10, 168] width 11 height 12
